Goal: Information Seeking & Learning: Learn about a topic

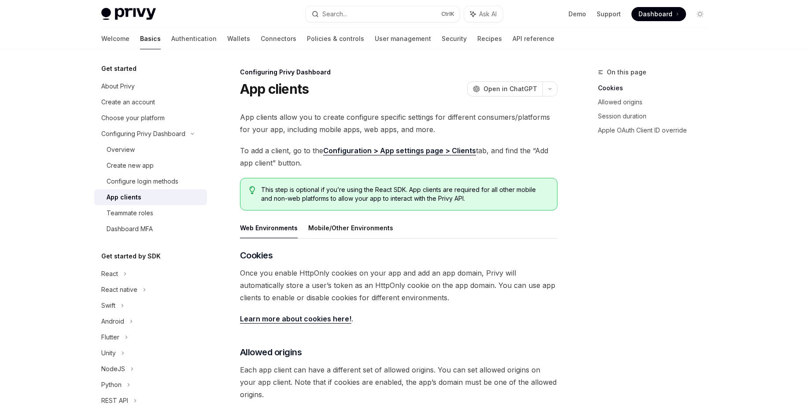
scroll to position [53, 0]
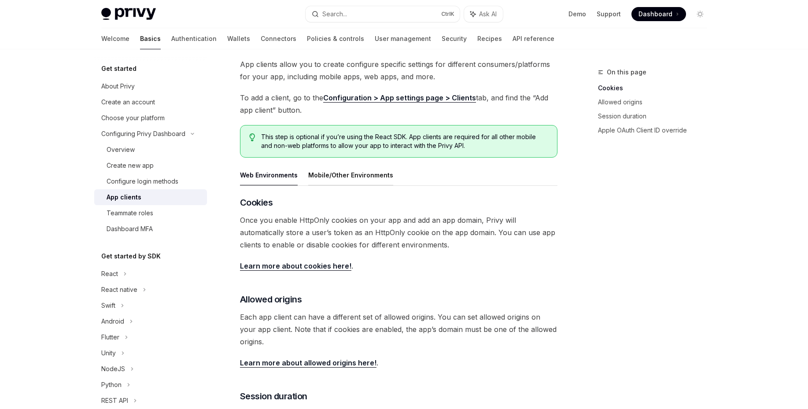
click at [351, 173] on button "Mobile/Other Environments" at bounding box center [350, 175] width 85 height 21
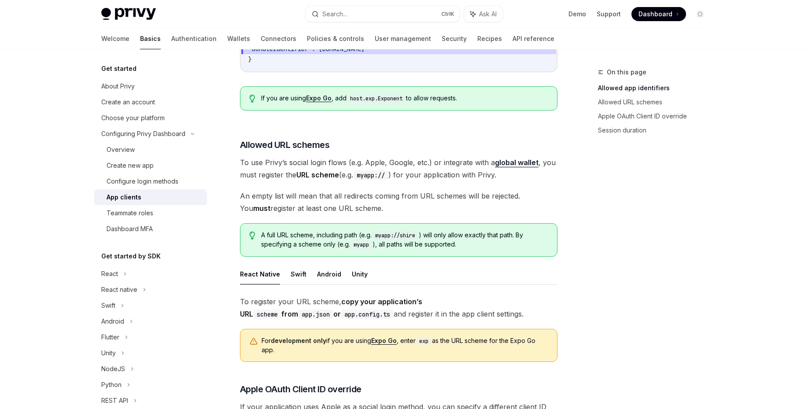
scroll to position [423, 0]
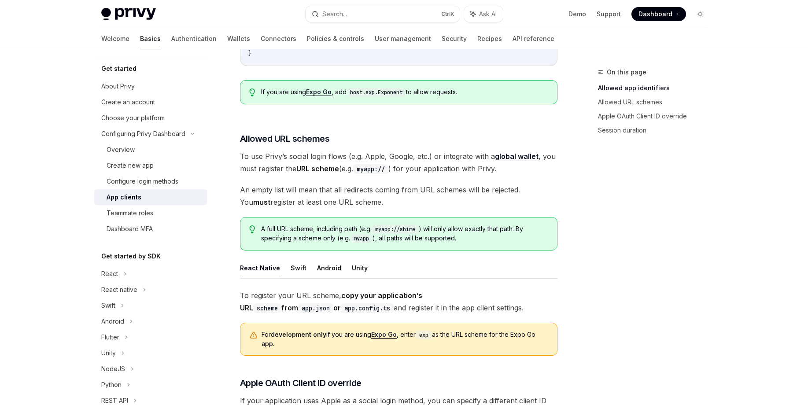
click at [262, 258] on button "React Native" at bounding box center [260, 267] width 40 height 21
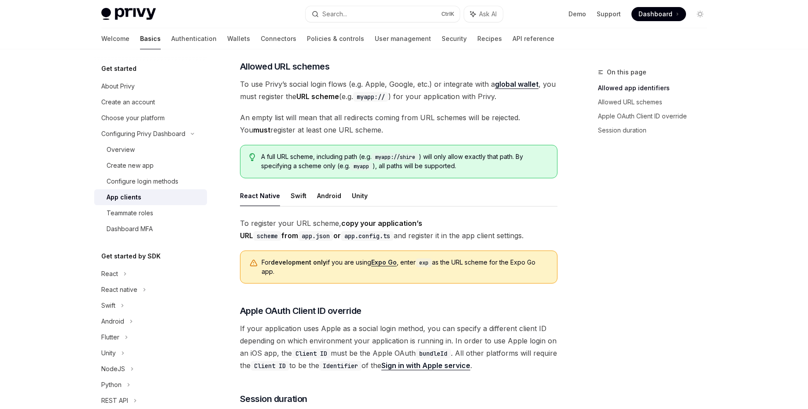
scroll to position [428, 0]
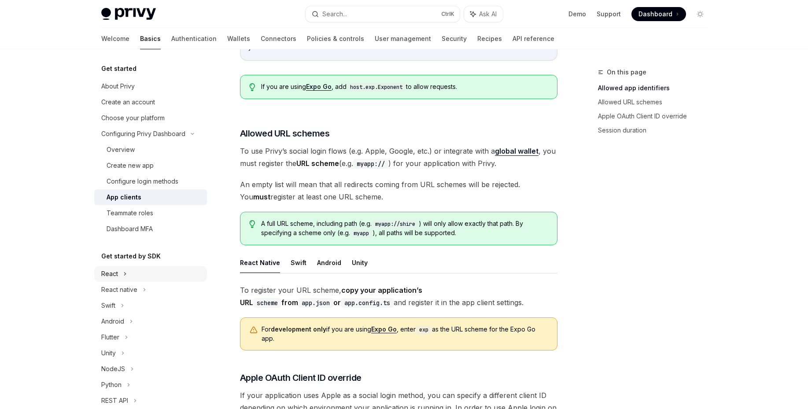
click at [114, 272] on div "React" at bounding box center [109, 273] width 17 height 11
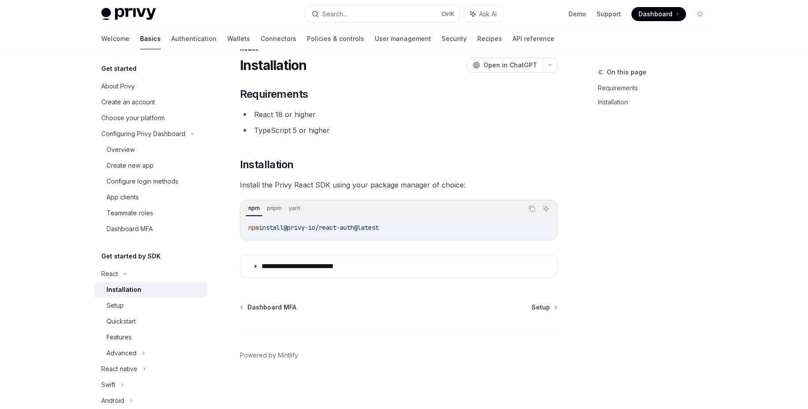
scroll to position [24, 0]
click at [125, 319] on div "Quickstart" at bounding box center [121, 321] width 29 height 11
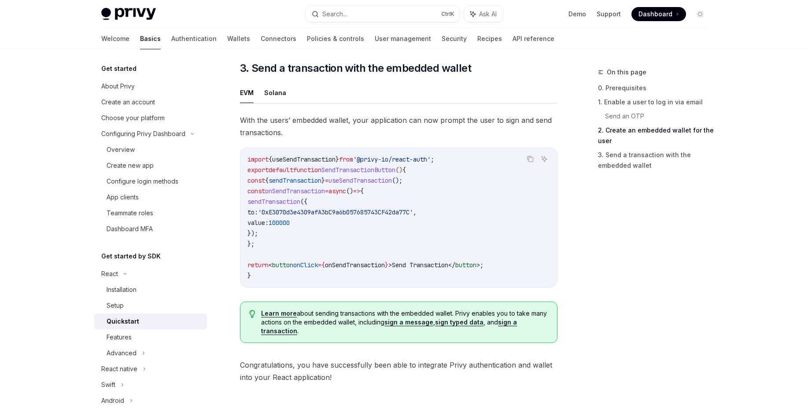
scroll to position [871, 0]
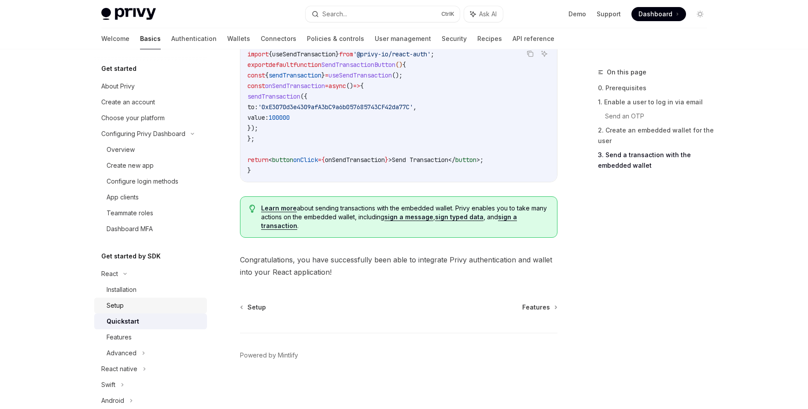
click at [130, 309] on div "Setup" at bounding box center [154, 305] width 95 height 11
type textarea "*"
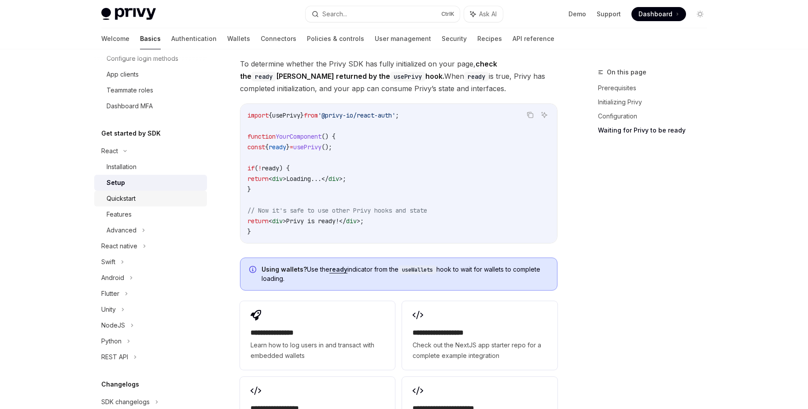
scroll to position [158, 0]
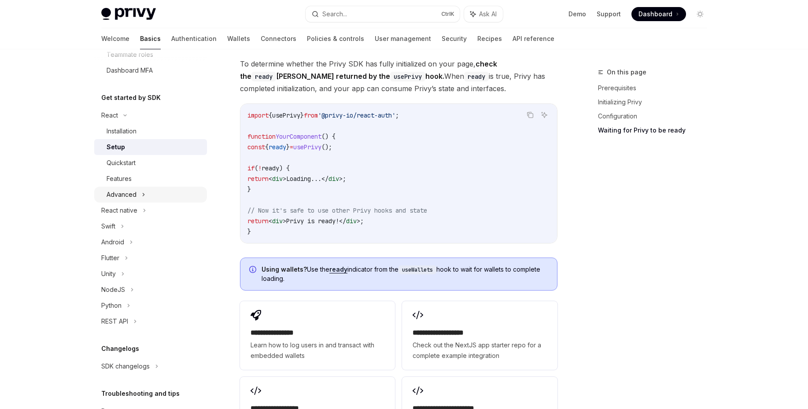
click at [138, 193] on div "Advanced" at bounding box center [150, 195] width 113 height 16
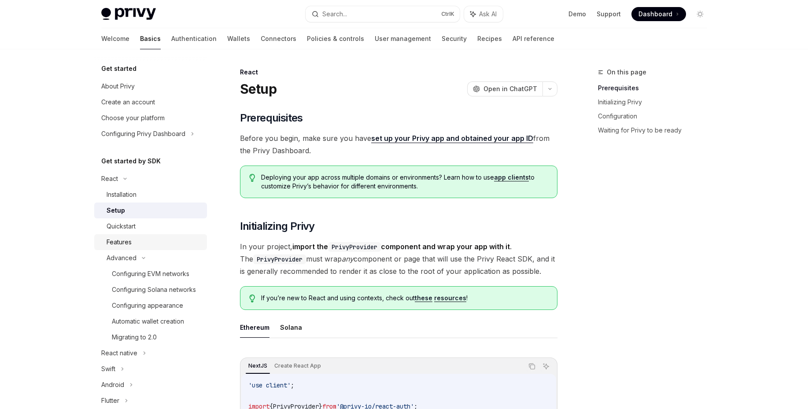
click at [132, 241] on div "Features" at bounding box center [154, 242] width 95 height 11
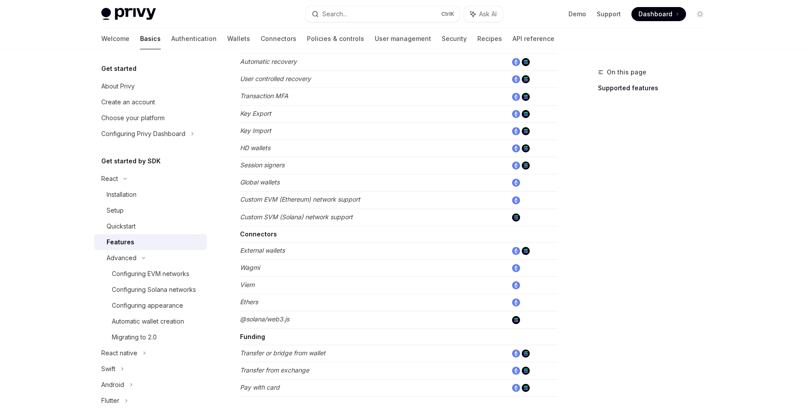
scroll to position [423, 0]
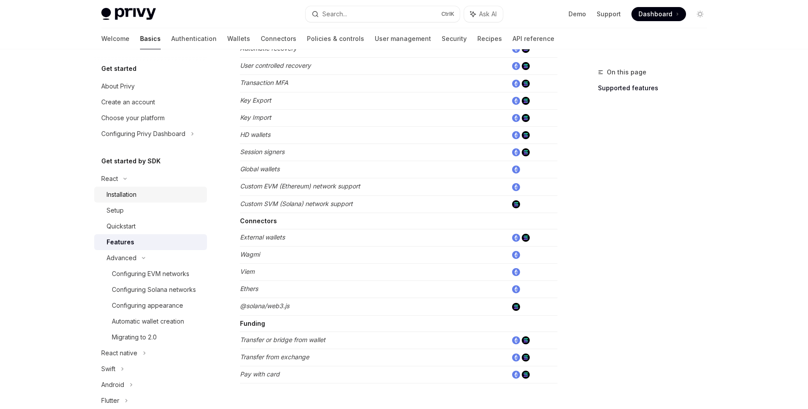
click at [124, 191] on div "Installation" at bounding box center [122, 194] width 30 height 11
type textarea "*"
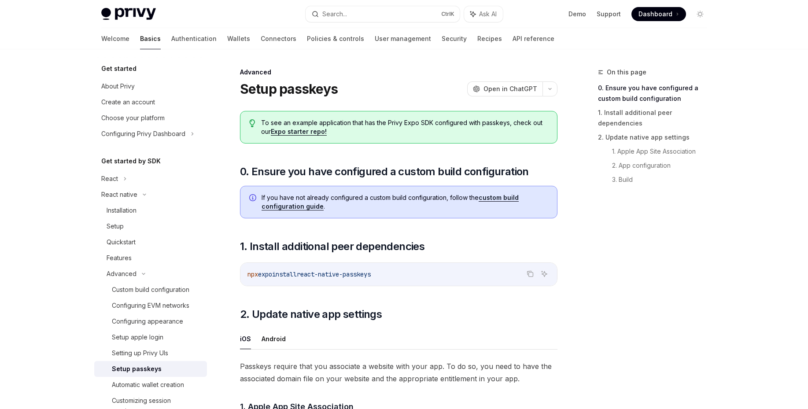
scroll to position [53, 0]
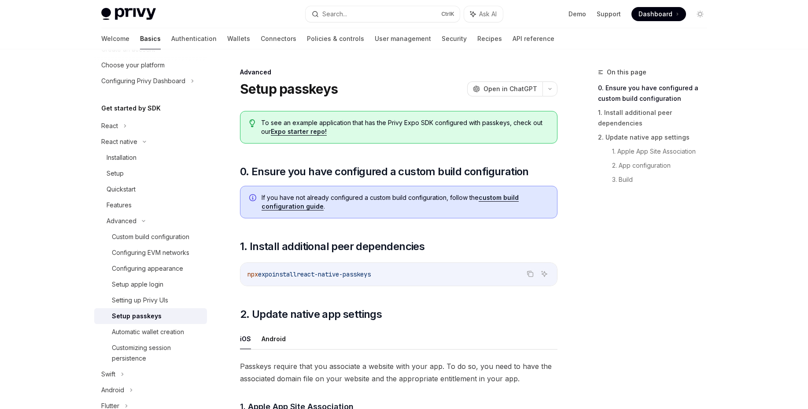
click at [297, 133] on link "Expo starter repo!" at bounding box center [299, 132] width 56 height 8
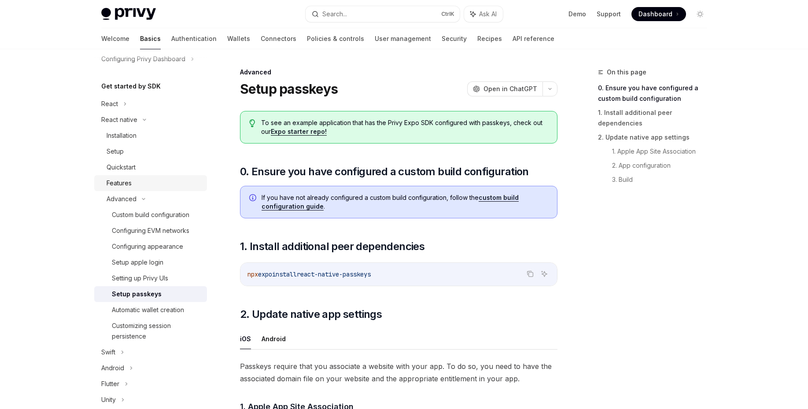
scroll to position [0, 0]
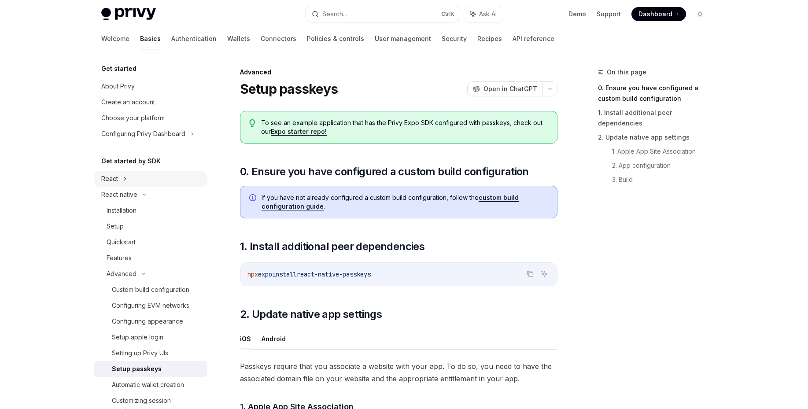
click at [127, 180] on div "React" at bounding box center [150, 179] width 113 height 16
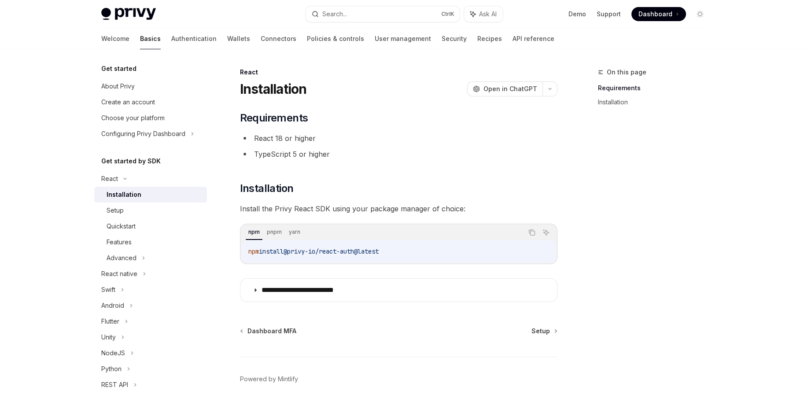
click at [129, 256] on div "Advanced" at bounding box center [122, 258] width 30 height 11
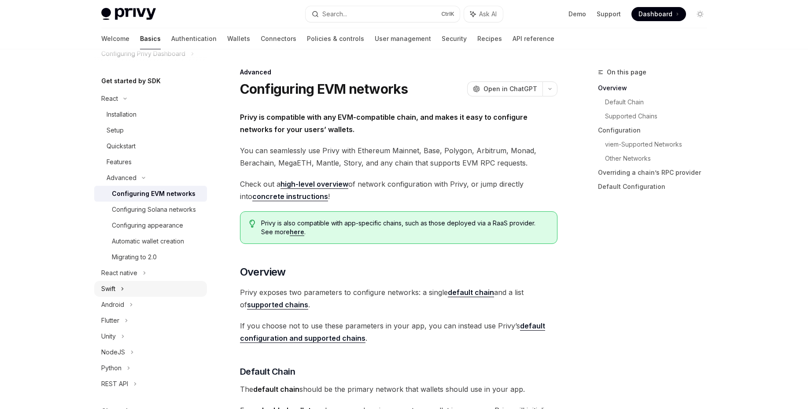
scroll to position [106, 0]
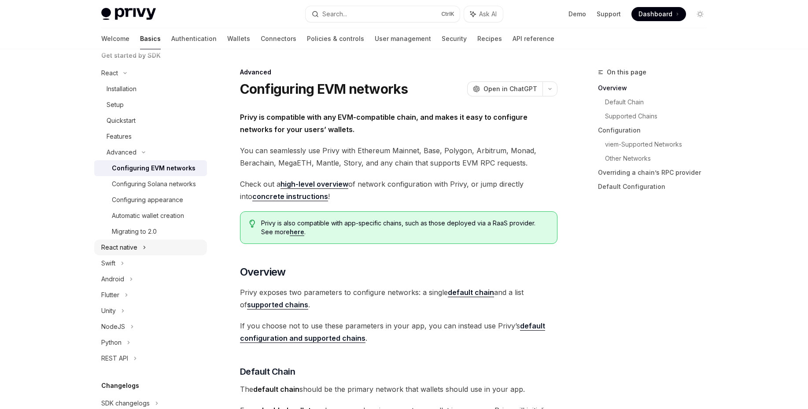
click at [151, 255] on div "React native" at bounding box center [150, 247] width 113 height 16
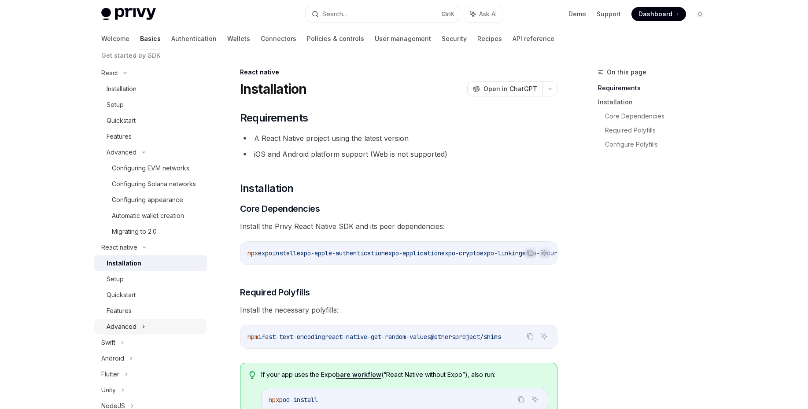
click at [145, 331] on div "Advanced" at bounding box center [150, 327] width 113 height 16
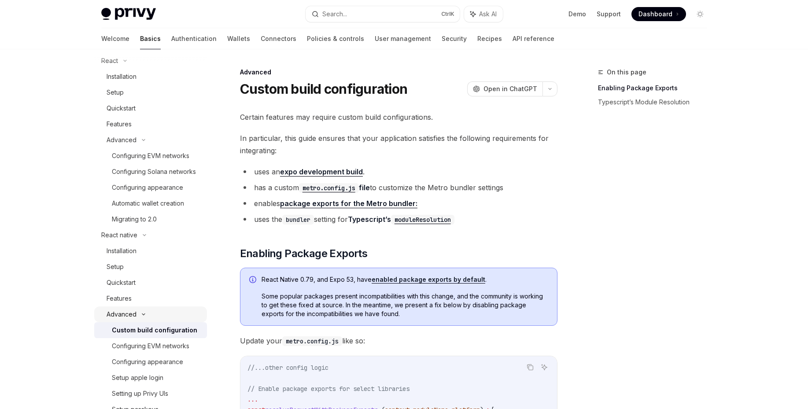
scroll to position [106, 0]
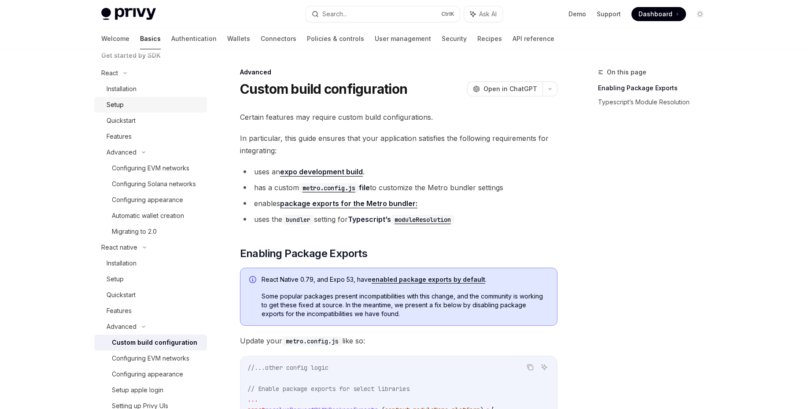
click at [132, 107] on div "Setup" at bounding box center [154, 104] width 95 height 11
type textarea "*"
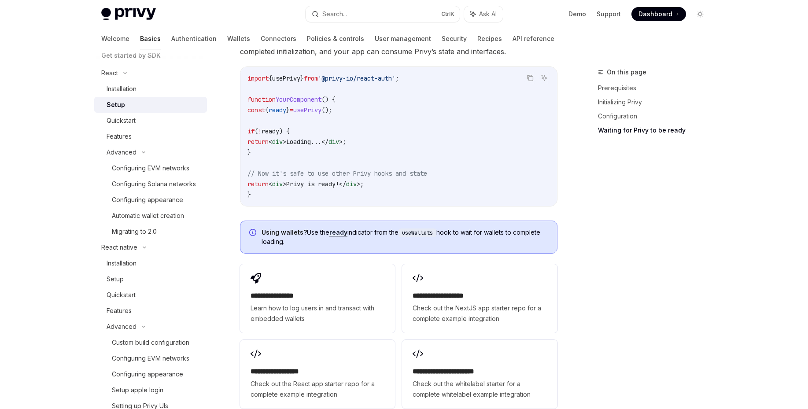
scroll to position [1106, 0]
